Goal: Task Accomplishment & Management: Manage account settings

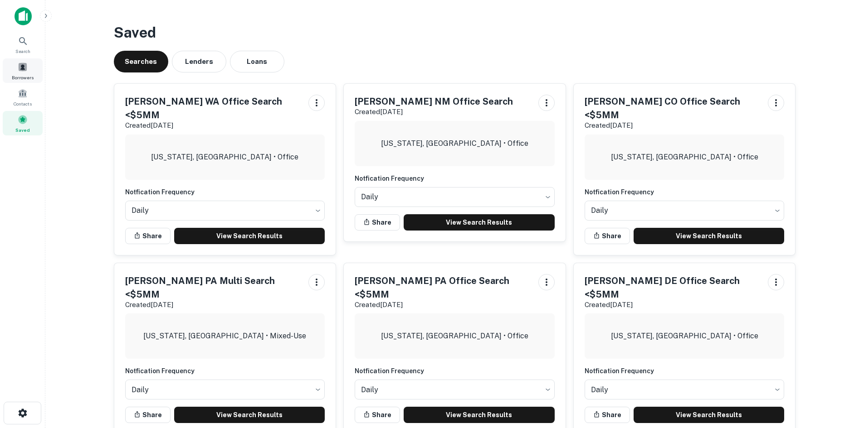
click at [25, 73] on div "Borrowers" at bounding box center [23, 70] width 40 height 24
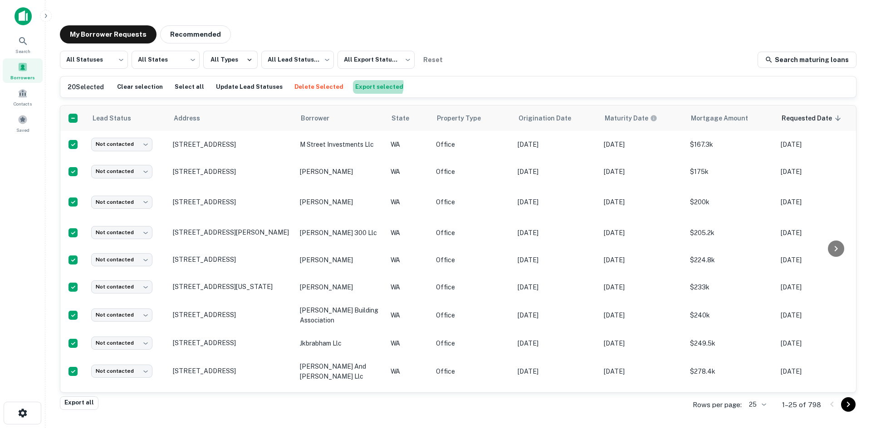
click at [361, 85] on button "Export selected" at bounding box center [379, 87] width 53 height 14
